Goal: Navigation & Orientation: Find specific page/section

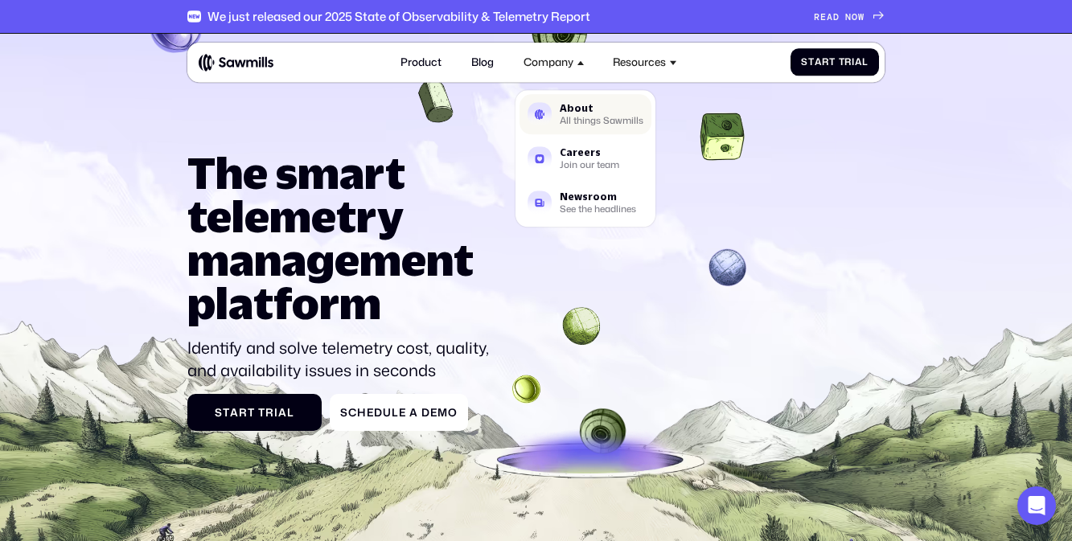
click at [566, 114] on div "About All things Sawmills" at bounding box center [601, 114] width 84 height 22
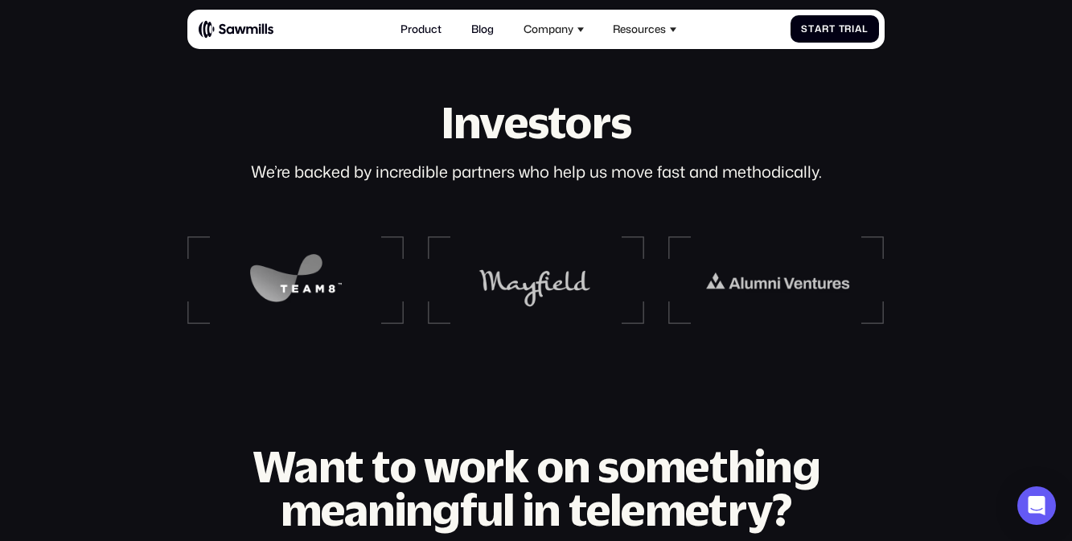
scroll to position [1625, 0]
